Goal: Task Accomplishment & Management: Manage account settings

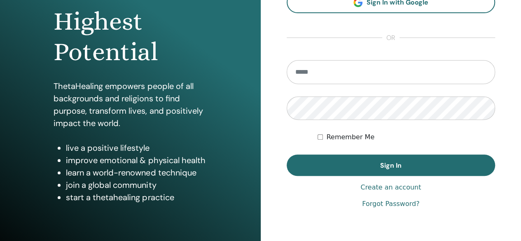
scroll to position [124, 0]
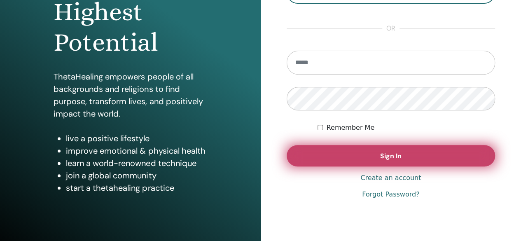
type input "**********"
click at [392, 152] on span "Sign In" at bounding box center [390, 156] width 21 height 9
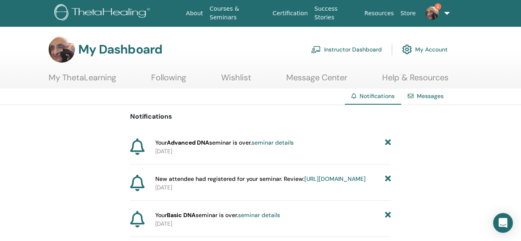
click at [283, 140] on link "seminar details" at bounding box center [273, 142] width 42 height 7
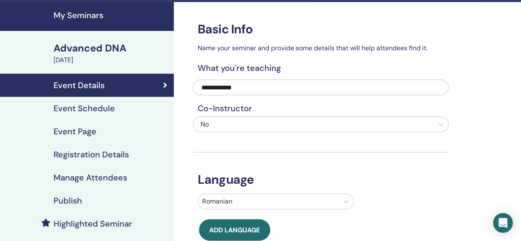
scroll to position [41, 0]
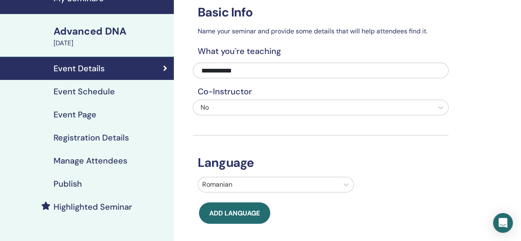
click at [99, 161] on h4 "Manage Attendees" at bounding box center [91, 161] width 74 height 10
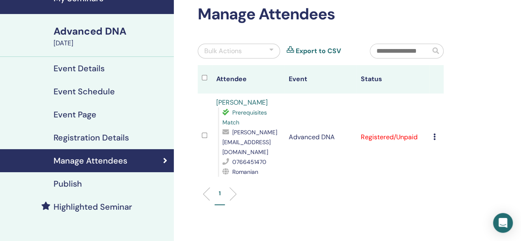
click at [435, 136] on icon at bounding box center [435, 137] width 2 height 7
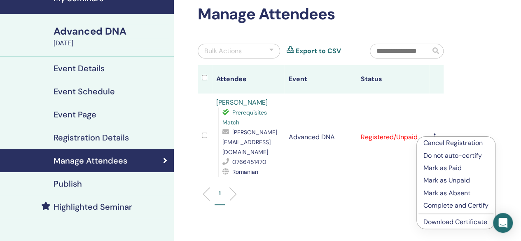
click at [435, 143] on p "Cancel Registration" at bounding box center [456, 143] width 65 height 10
